Goal: Transaction & Acquisition: Book appointment/travel/reservation

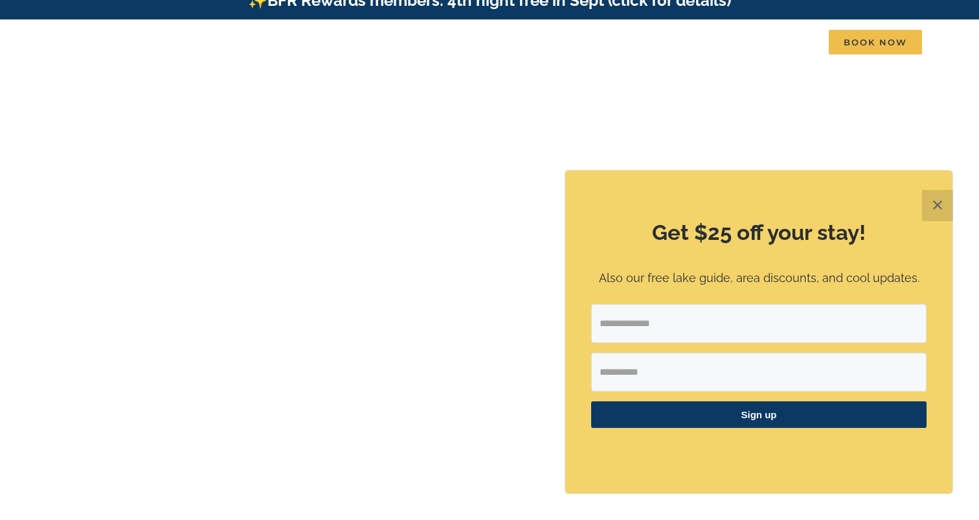
scroll to position [8, 0]
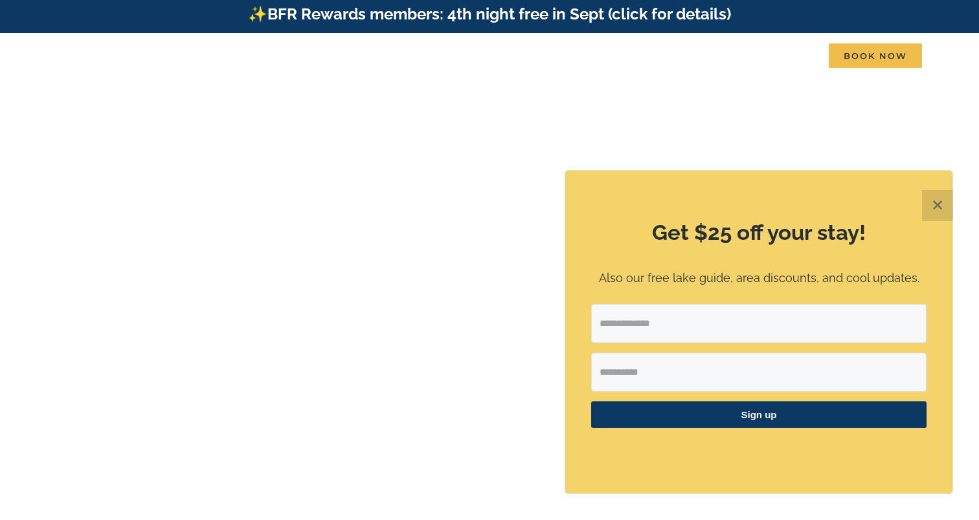
click at [936, 207] on button "✕" at bounding box center [937, 205] width 31 height 31
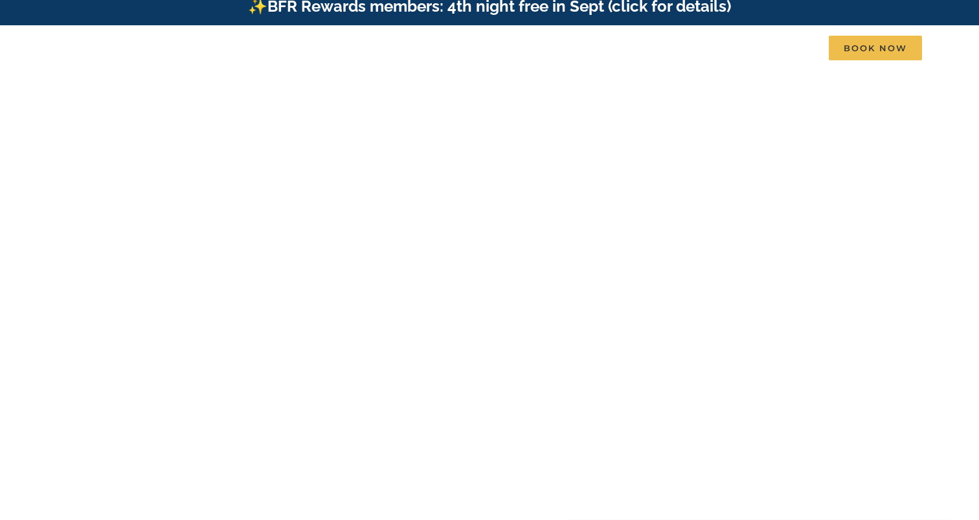
scroll to position [10, 0]
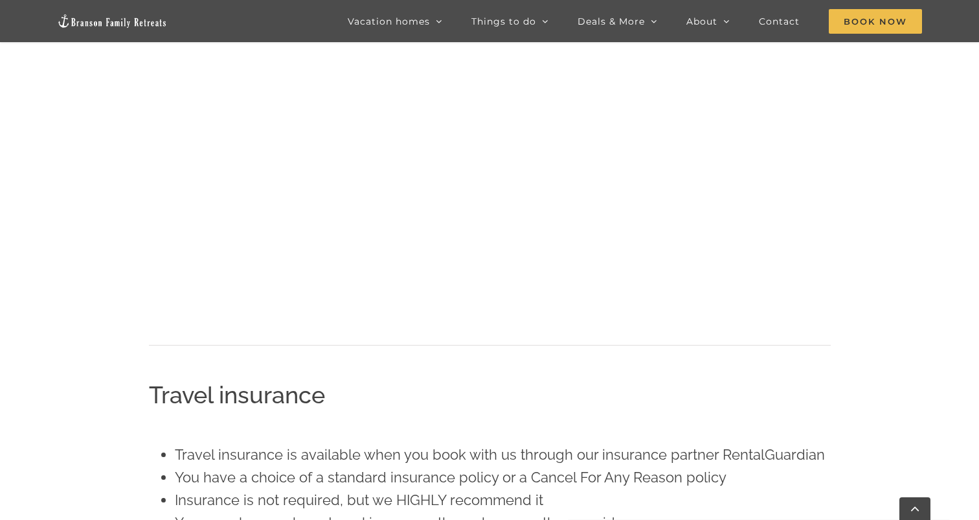
scroll to position [959, 0]
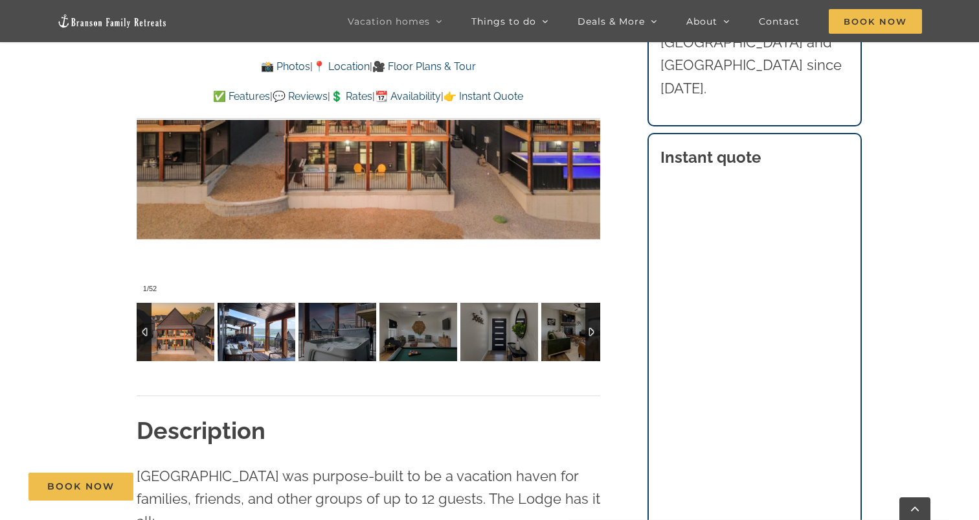
click at [237, 328] on img at bounding box center [257, 332] width 78 height 58
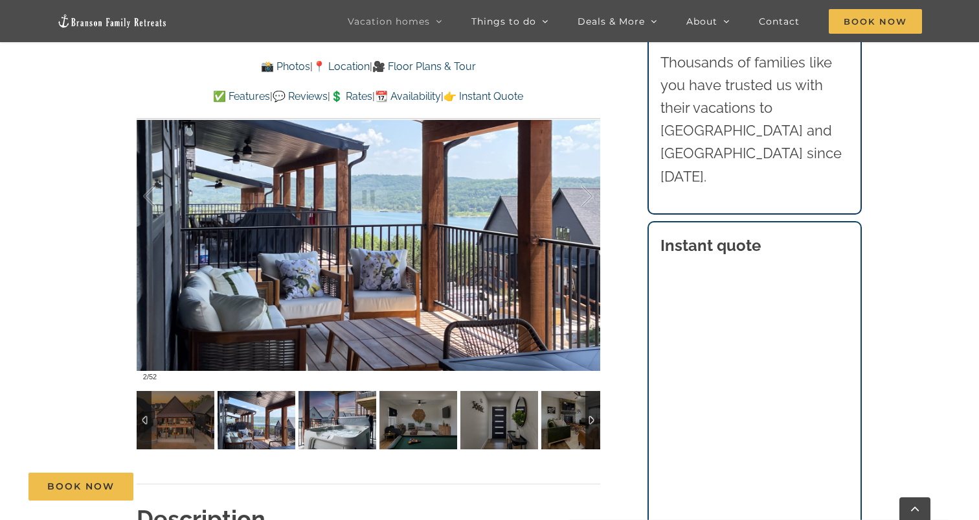
click at [349, 404] on img at bounding box center [338, 420] width 78 height 58
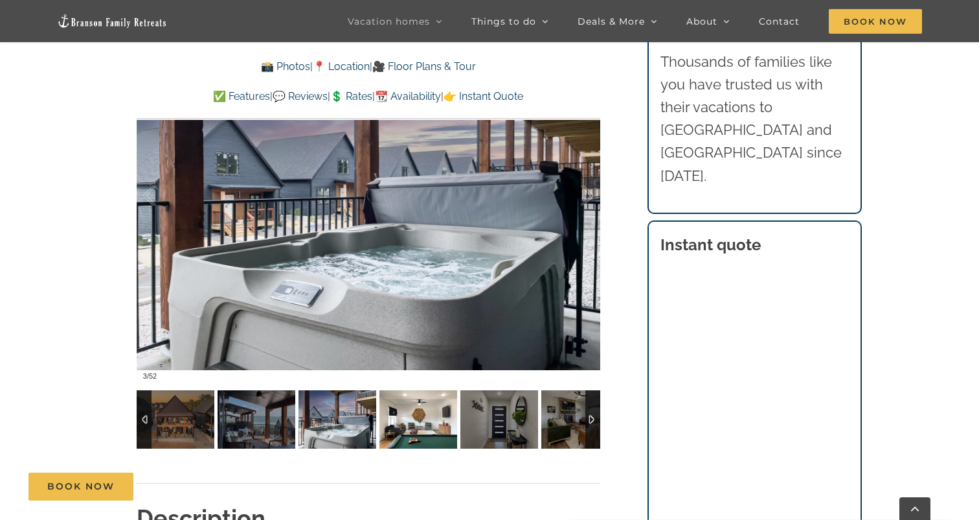
click at [399, 417] on img at bounding box center [419, 419] width 78 height 58
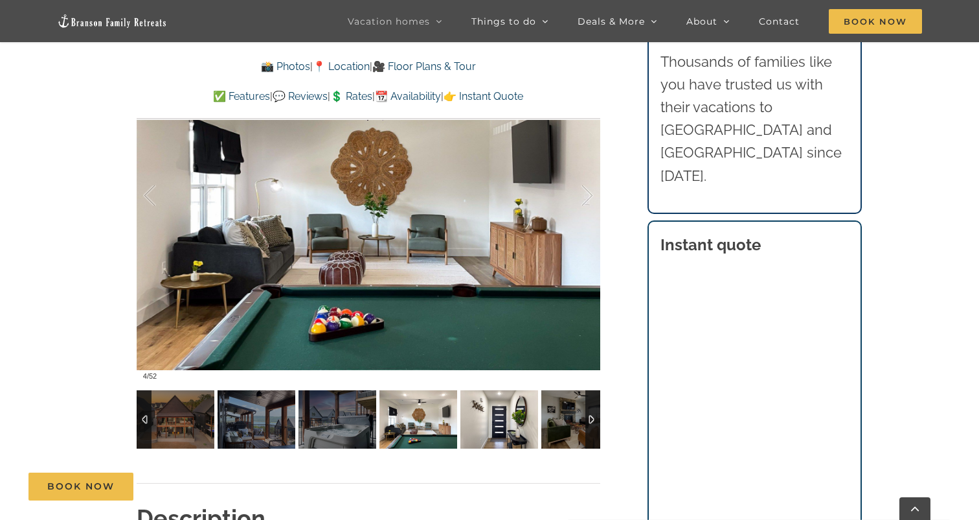
click at [483, 417] on img at bounding box center [500, 419] width 78 height 58
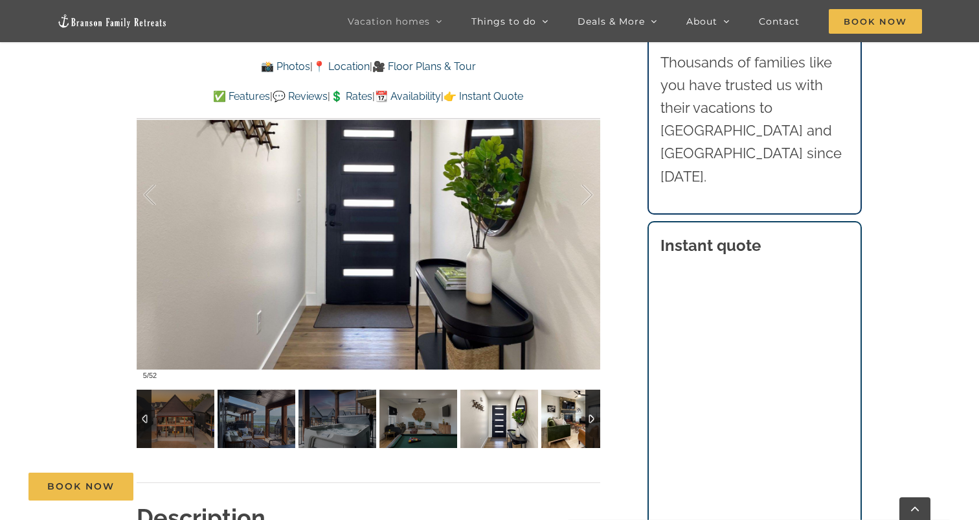
click at [569, 420] on img at bounding box center [581, 418] width 78 height 58
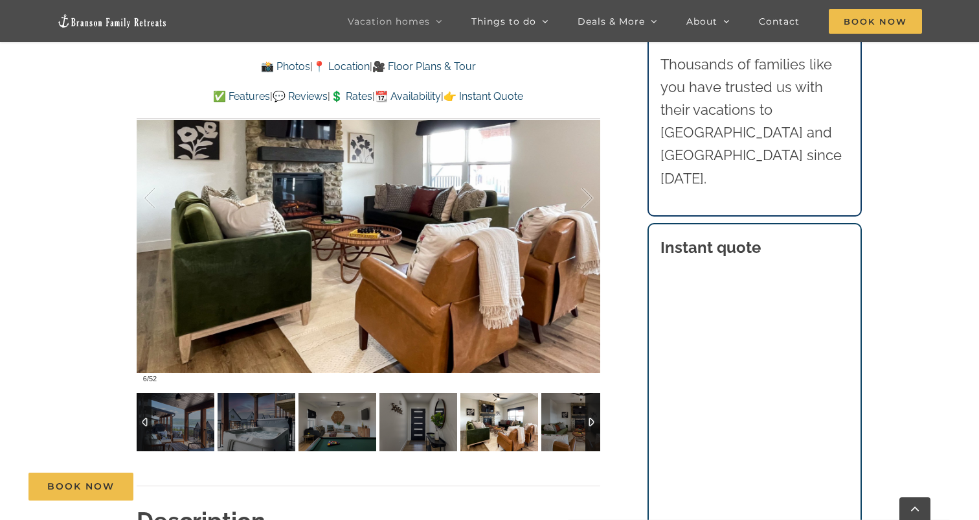
scroll to position [916, 0]
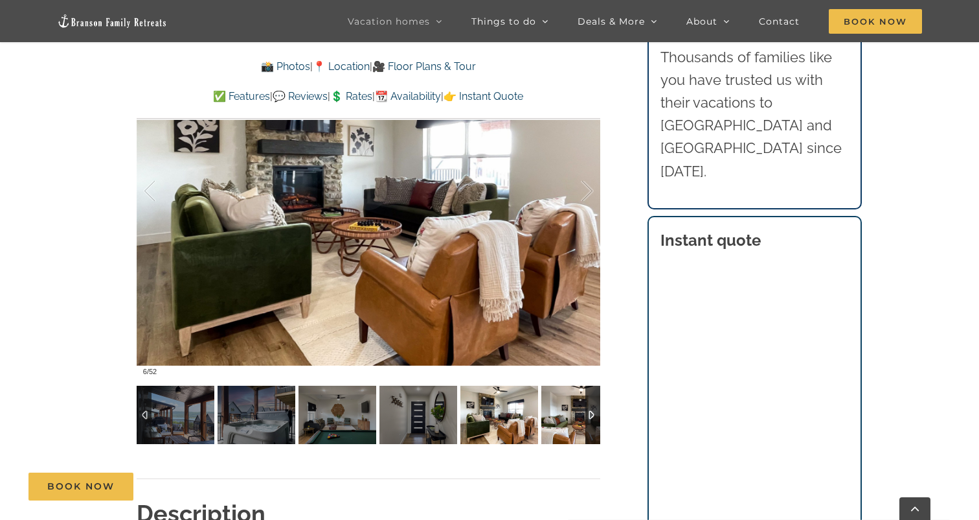
click at [557, 418] on img at bounding box center [581, 414] width 78 height 58
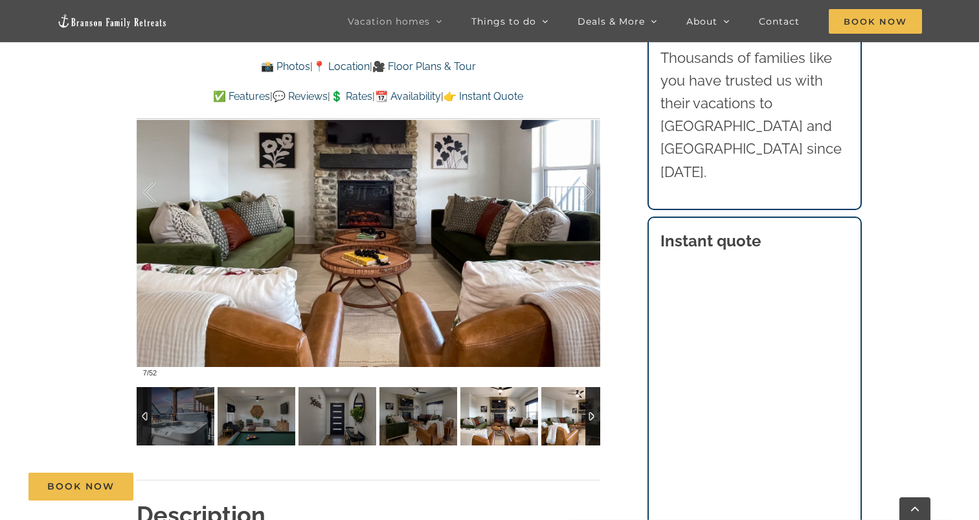
click at [556, 415] on img at bounding box center [581, 416] width 78 height 58
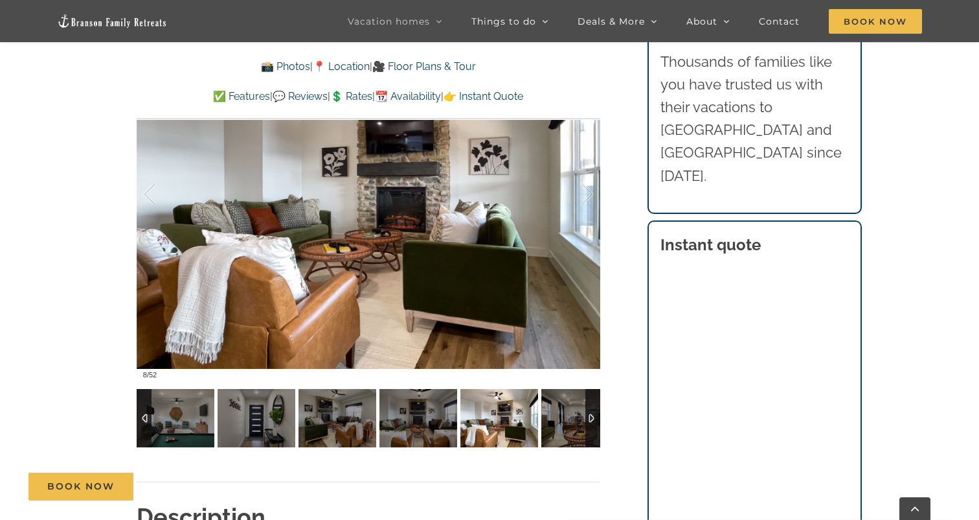
scroll to position [920, 0]
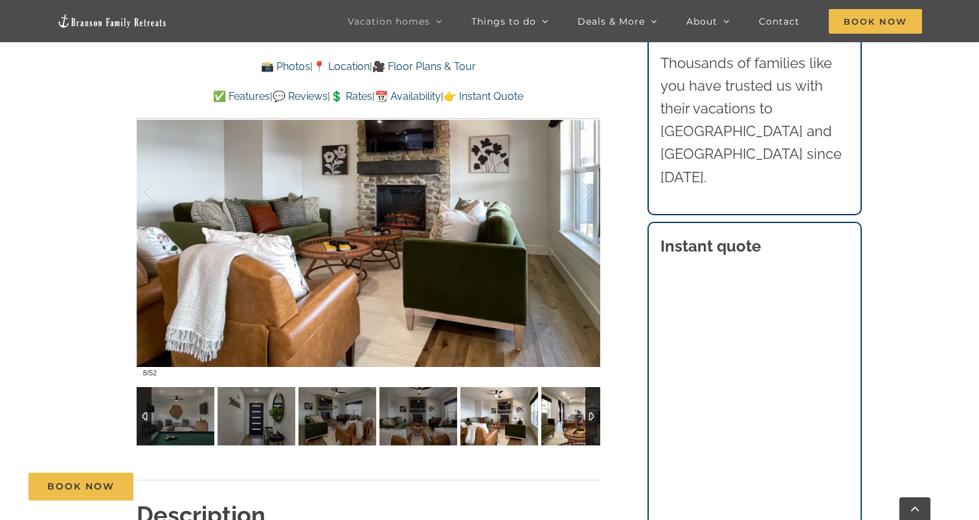
click at [556, 415] on img at bounding box center [581, 416] width 78 height 58
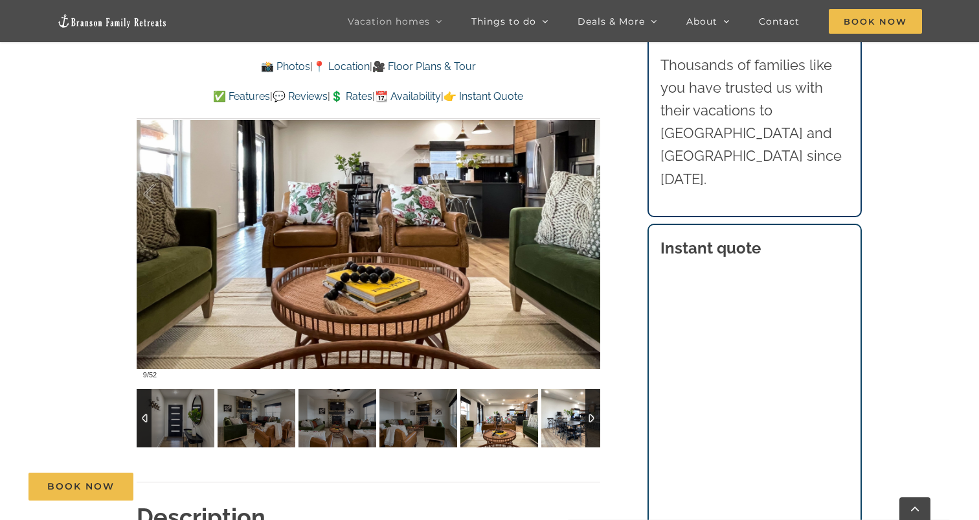
click at [556, 415] on img at bounding box center [581, 418] width 78 height 58
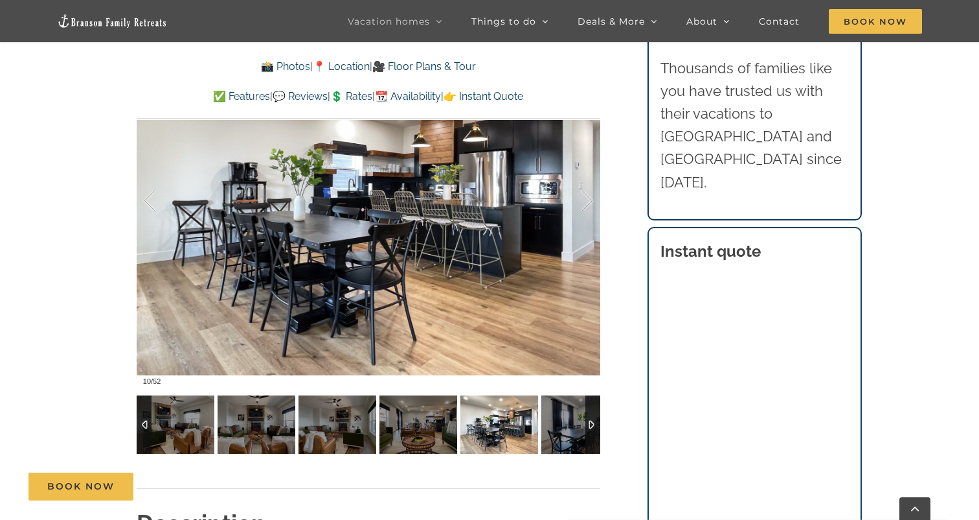
scroll to position [913, 0]
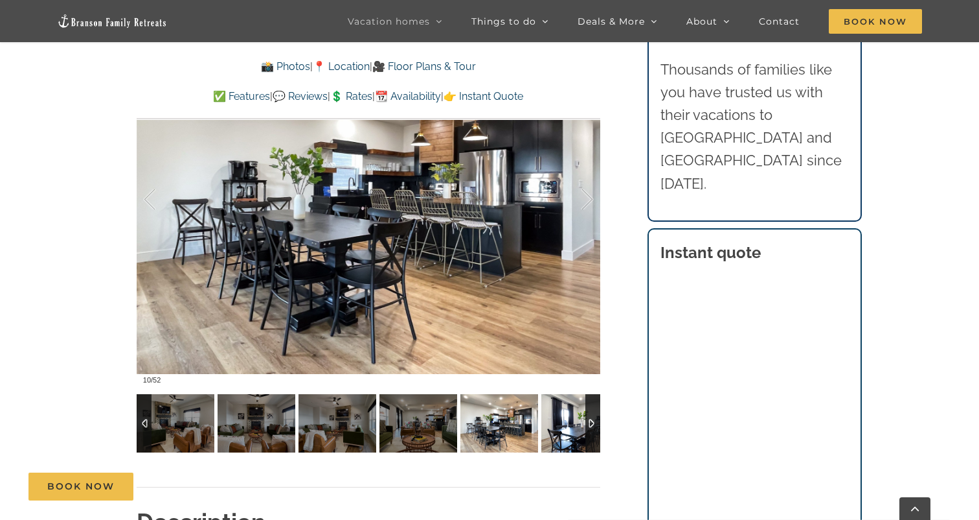
click at [556, 415] on img at bounding box center [581, 423] width 78 height 58
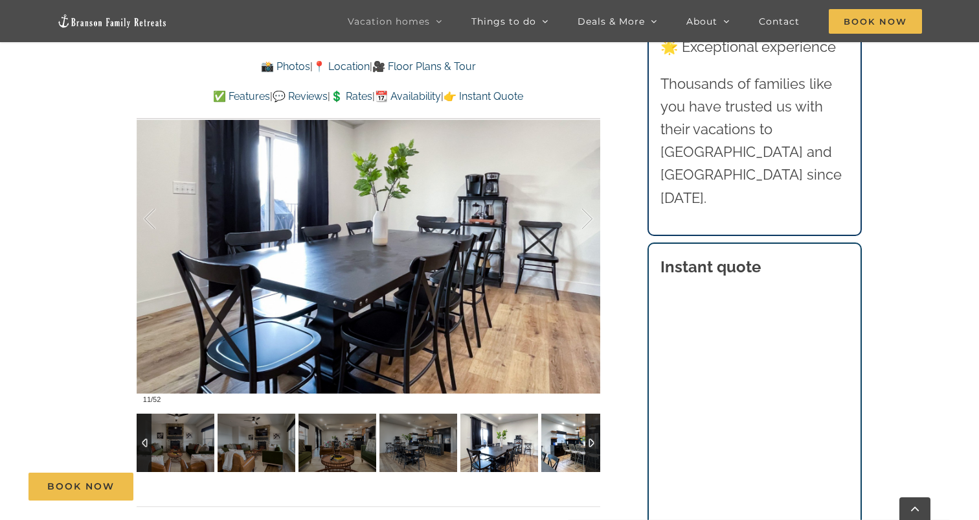
click at [556, 415] on img at bounding box center [581, 442] width 78 height 58
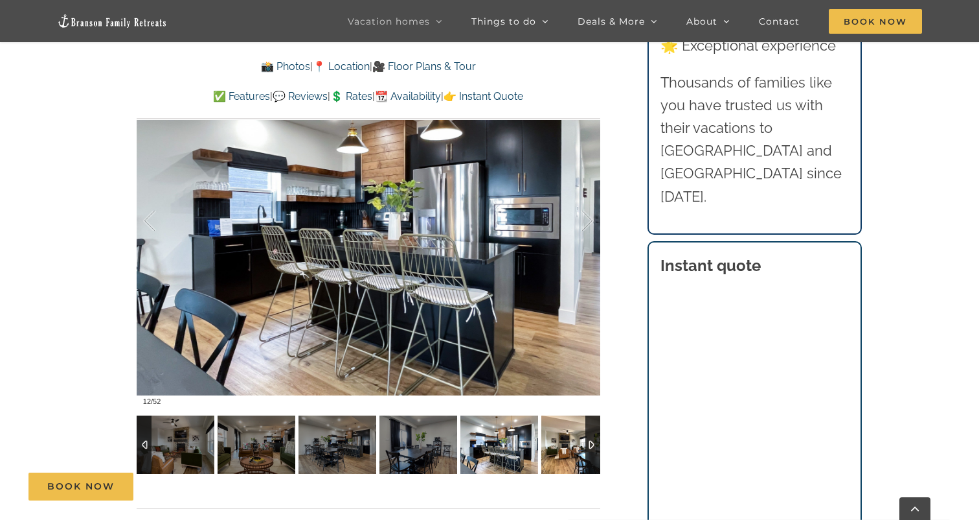
click at [556, 415] on img at bounding box center [581, 444] width 78 height 58
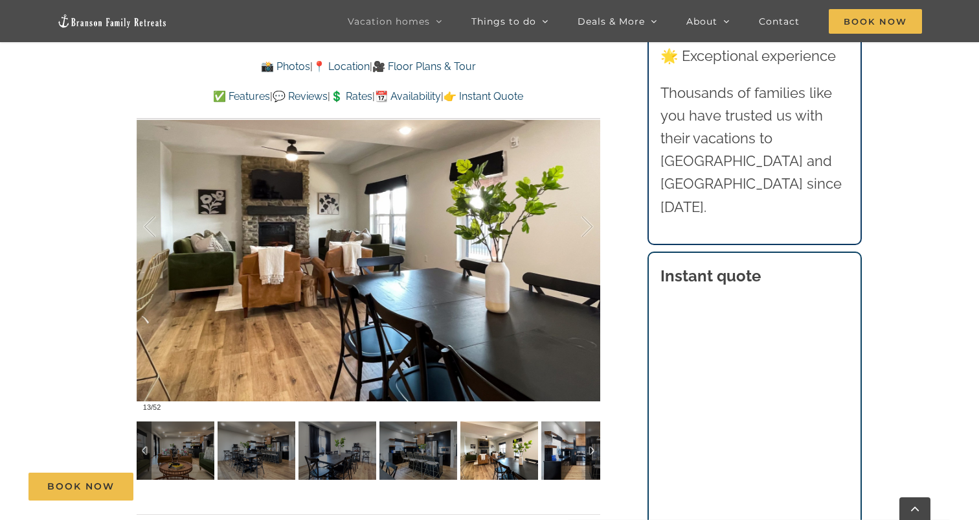
click at [556, 415] on div "13 / 52 03-Wildflower-Lodge-at-Table-Rock-Lake-Branson-Family-Retreats-vacation…" at bounding box center [369, 257] width 464 height 443
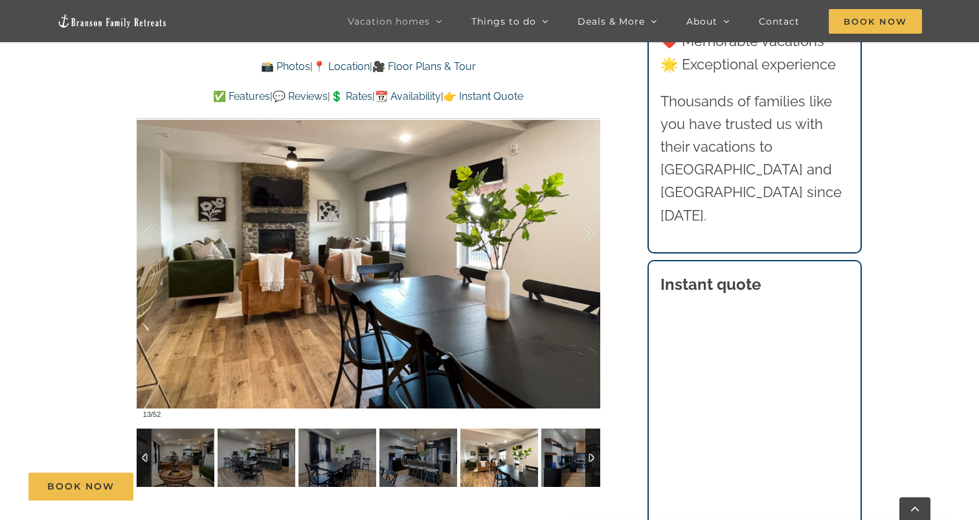
click at [589, 444] on div at bounding box center [593, 457] width 15 height 58
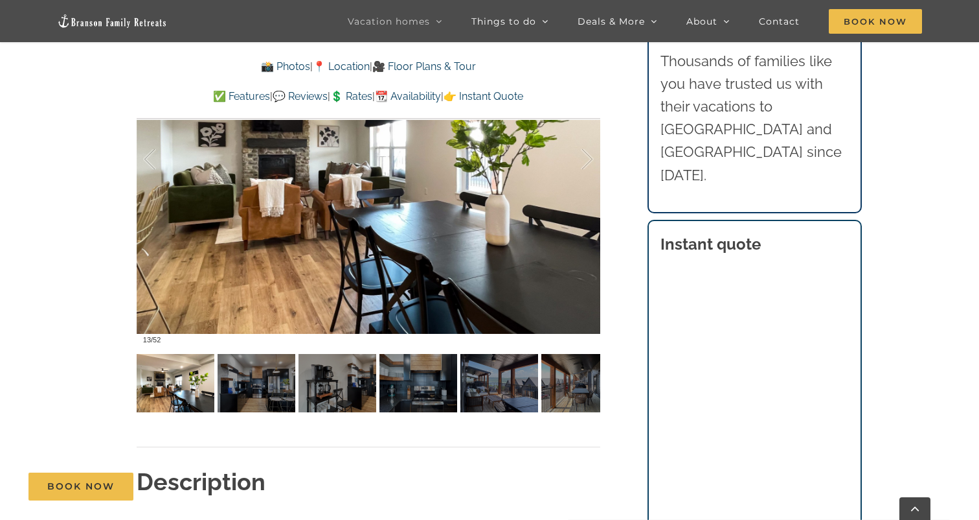
scroll to position [981, 0]
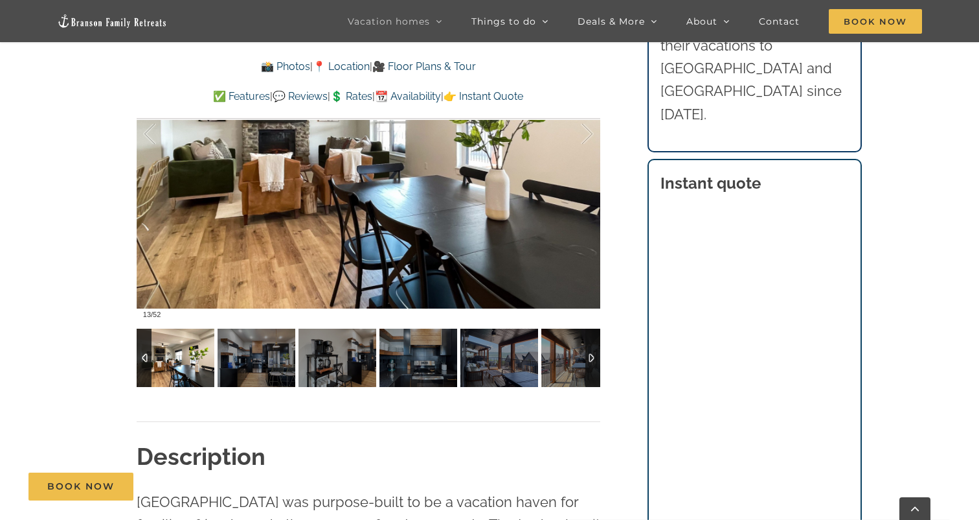
click at [589, 363] on div at bounding box center [593, 357] width 15 height 58
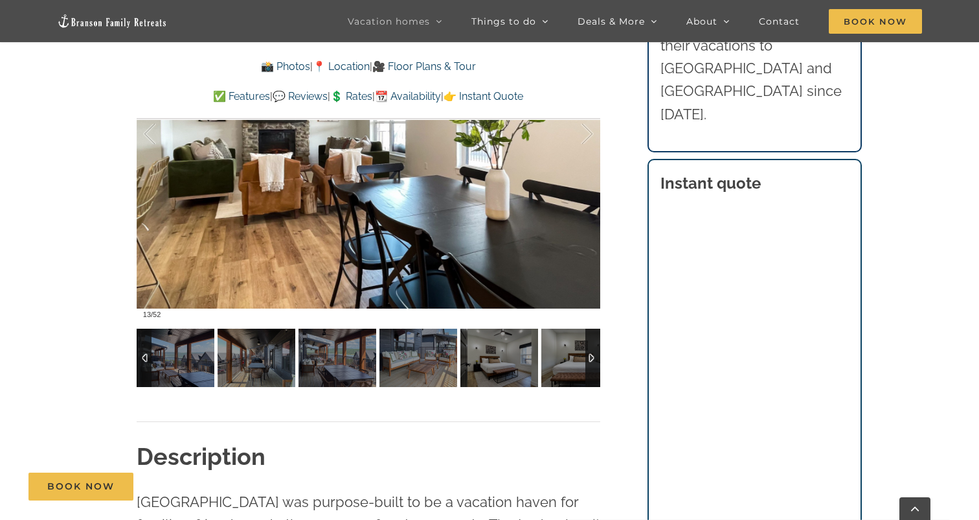
click at [589, 363] on div at bounding box center [593, 357] width 15 height 58
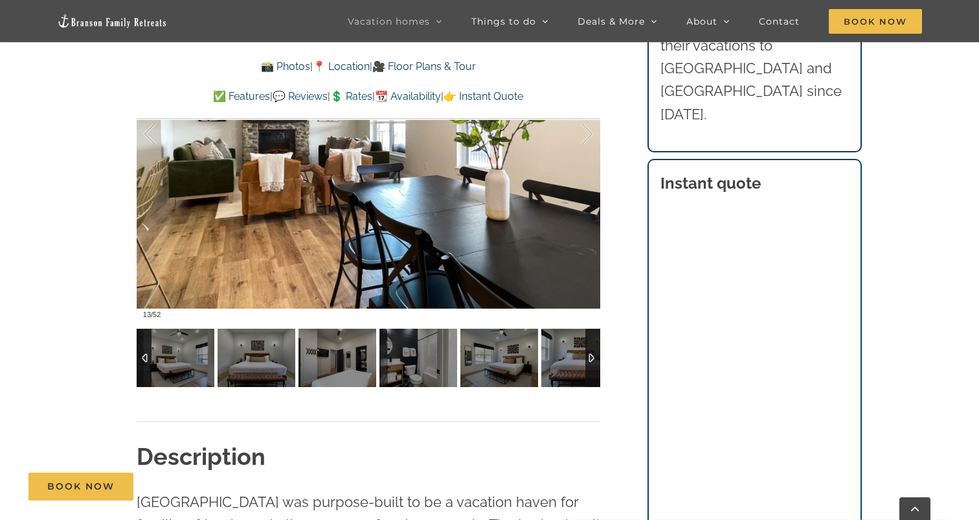
click at [589, 363] on div at bounding box center [593, 357] width 15 height 58
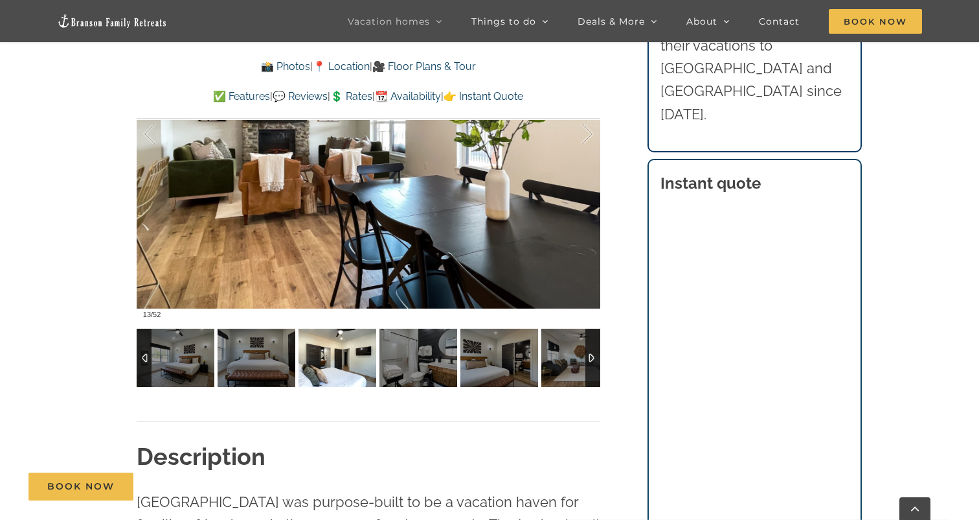
click at [312, 356] on img at bounding box center [338, 357] width 78 height 58
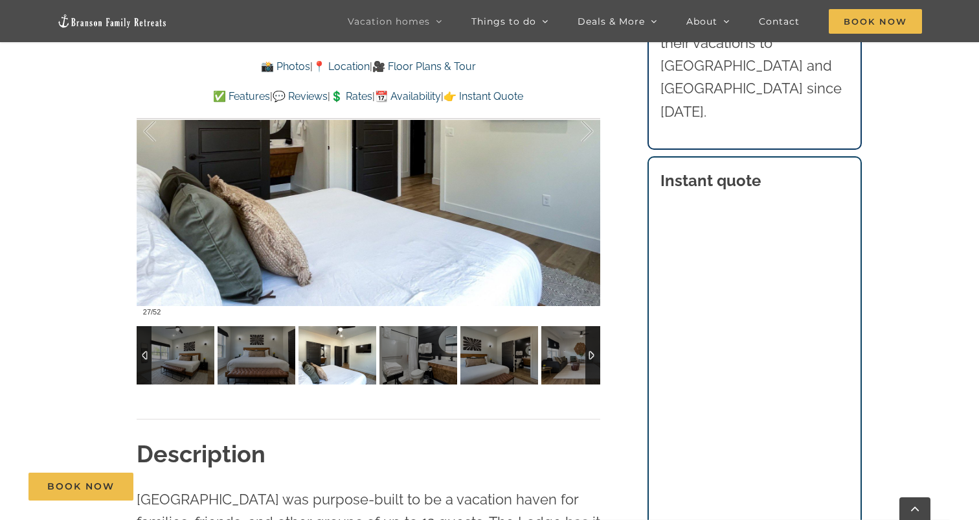
click at [354, 357] on img at bounding box center [338, 355] width 78 height 58
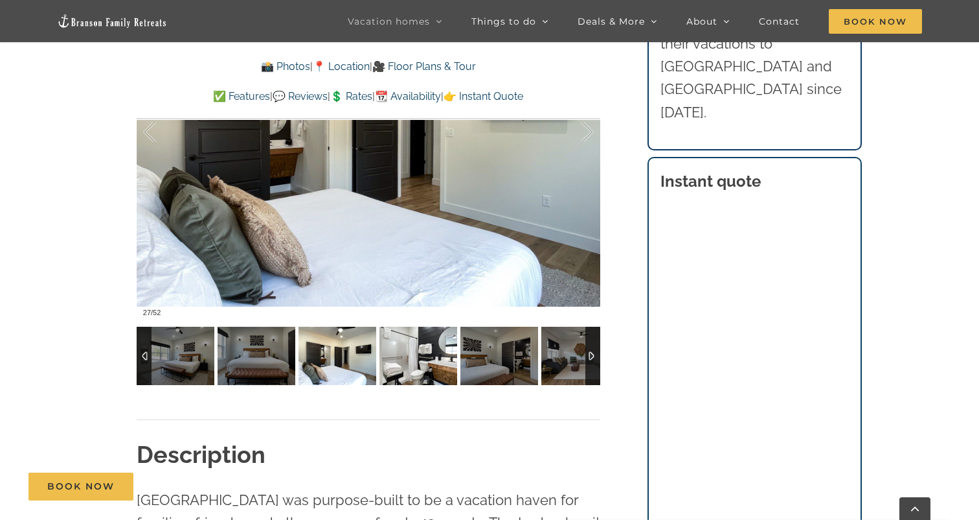
click at [421, 357] on img at bounding box center [419, 355] width 78 height 58
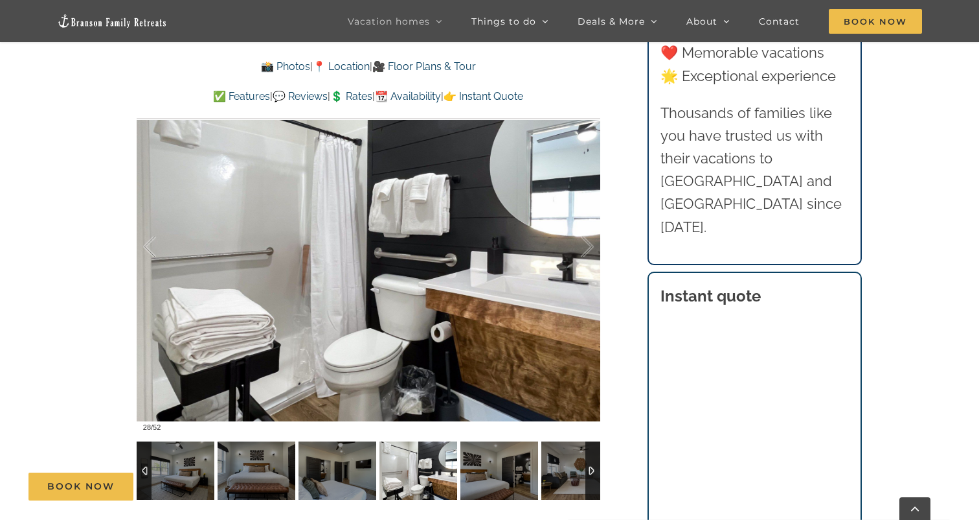
scroll to position [870, 0]
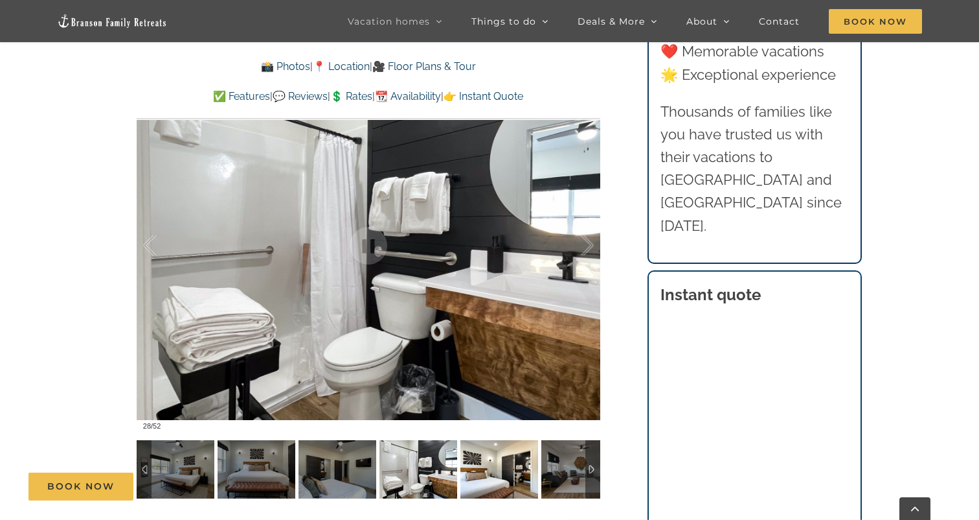
click at [485, 456] on img at bounding box center [500, 469] width 78 height 58
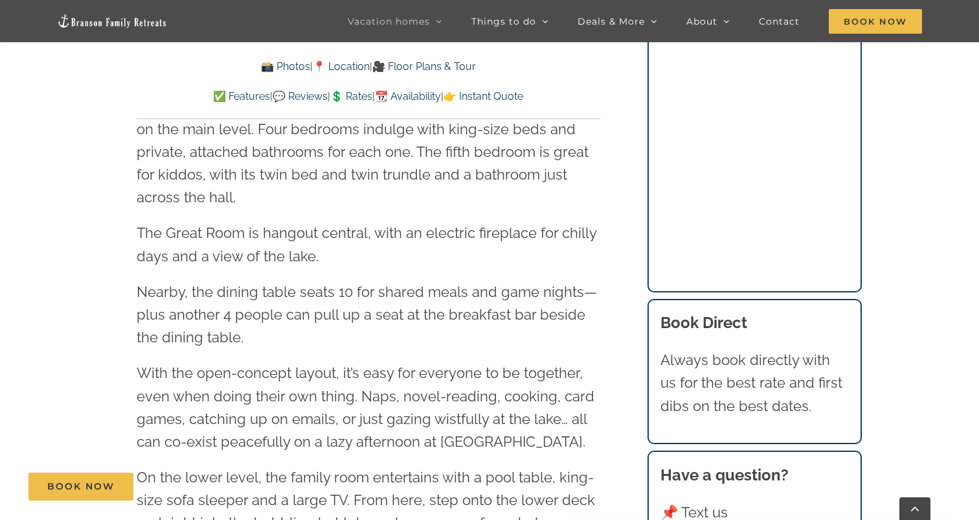
scroll to position [1786, 0]
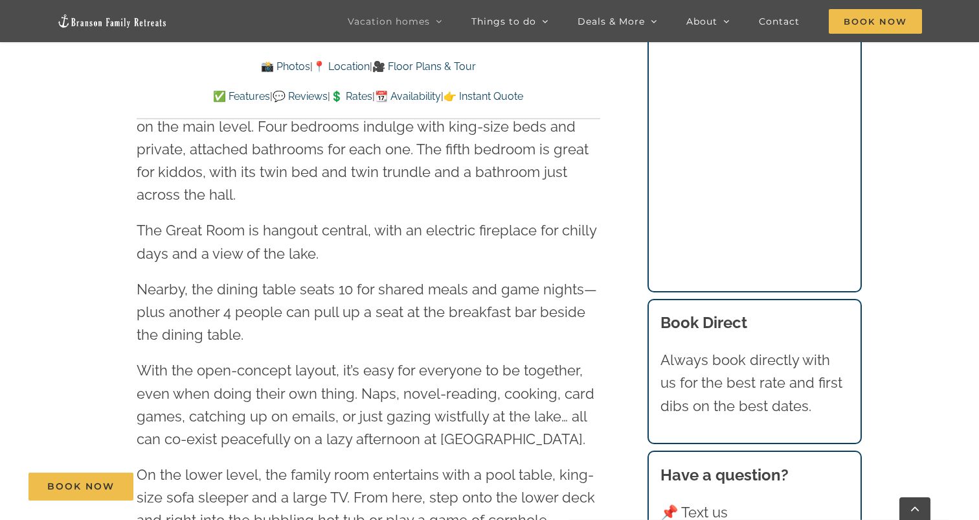
click at [362, 95] on link "💲 Rates" at bounding box center [351, 96] width 42 height 12
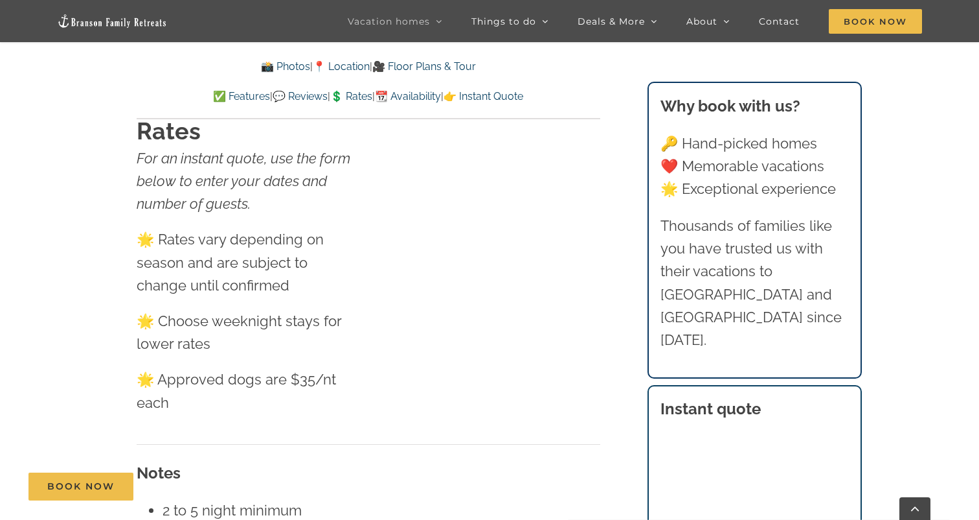
scroll to position [7617, 0]
